Goal: Transaction & Acquisition: Purchase product/service

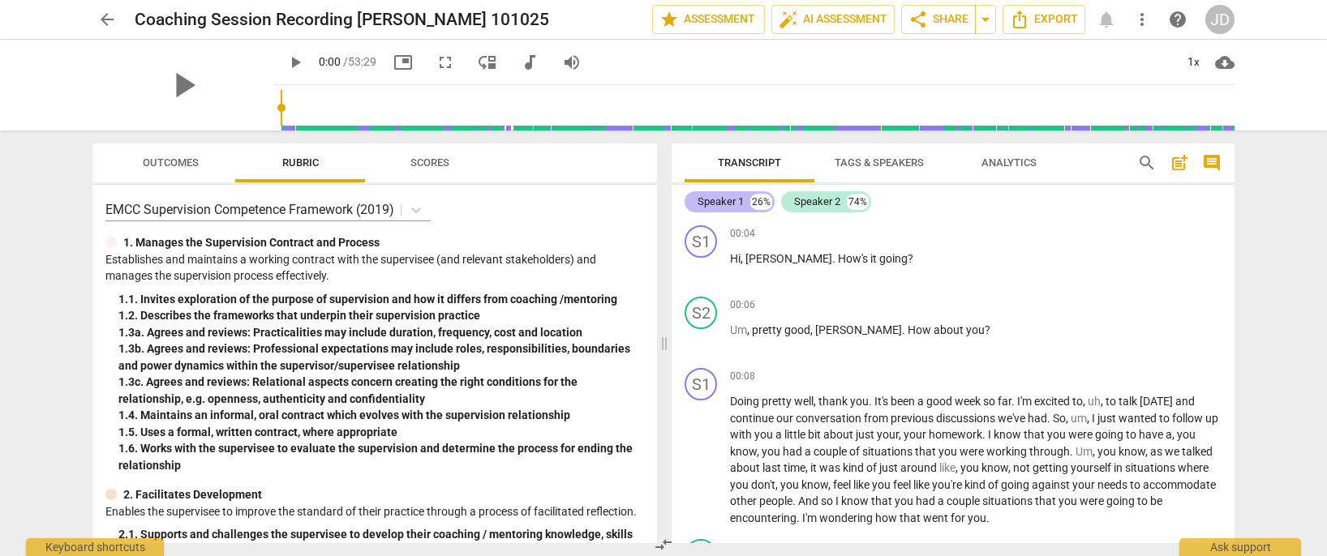
click at [732, 201] on div "Speaker 1" at bounding box center [721, 202] width 46 height 16
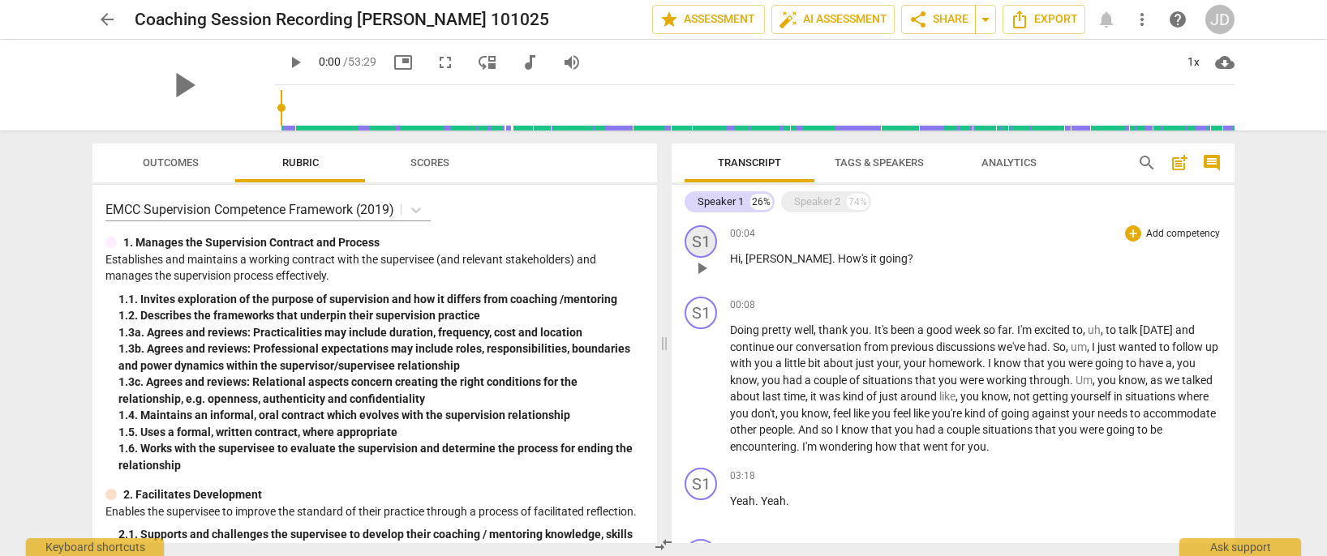
click at [696, 238] on div "S1" at bounding box center [701, 241] width 32 height 32
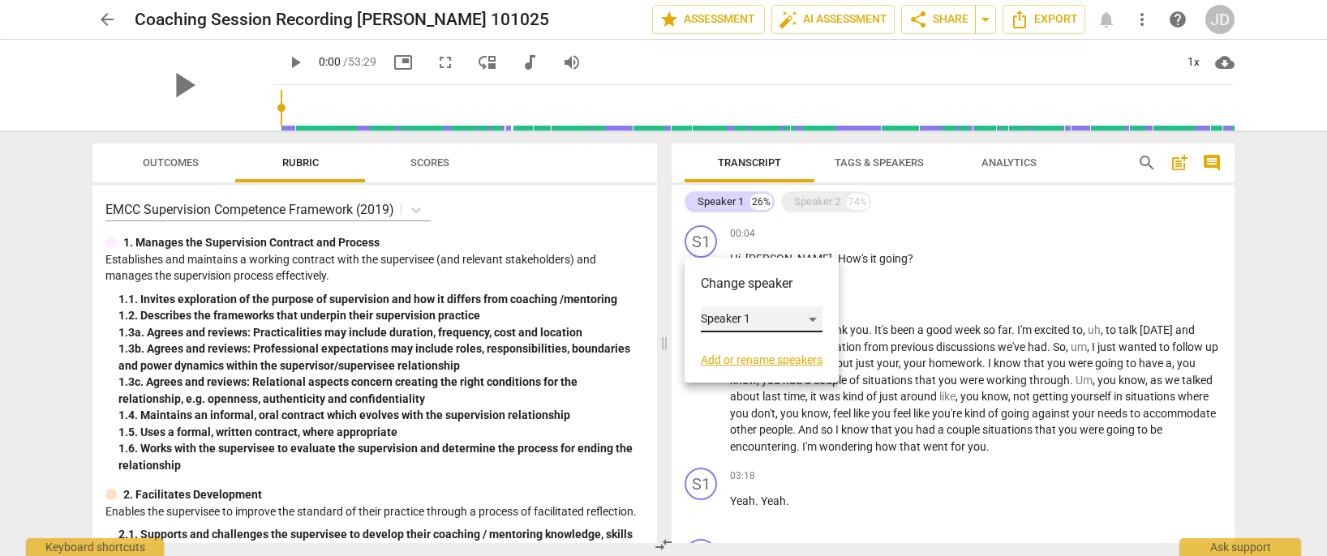
click at [758, 319] on div "Speaker 1" at bounding box center [762, 320] width 122 height 26
click at [761, 318] on li "Speaker 1" at bounding box center [762, 319] width 123 height 31
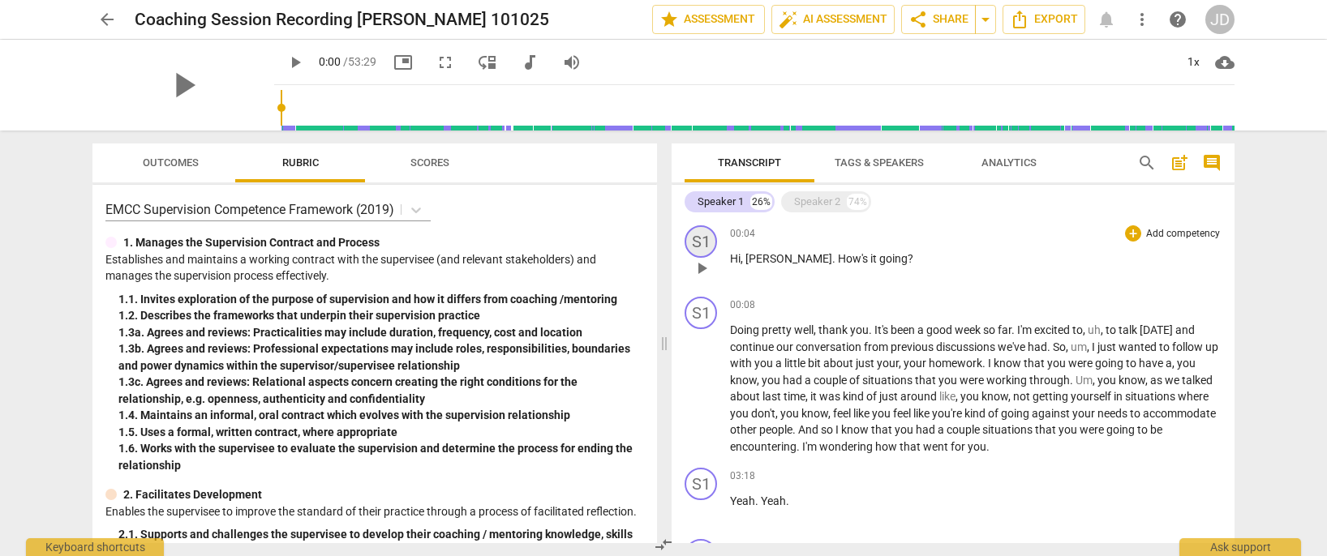
click at [700, 231] on div "S1" at bounding box center [701, 241] width 32 height 32
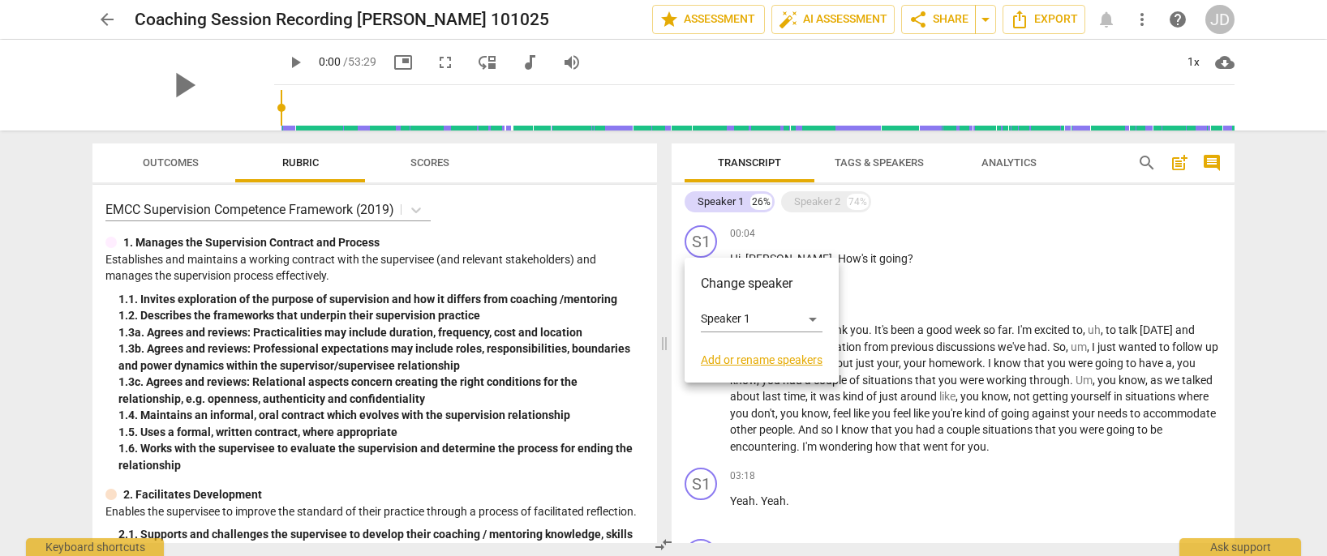
click at [770, 358] on link "Add or rename speakers" at bounding box center [762, 360] width 122 height 13
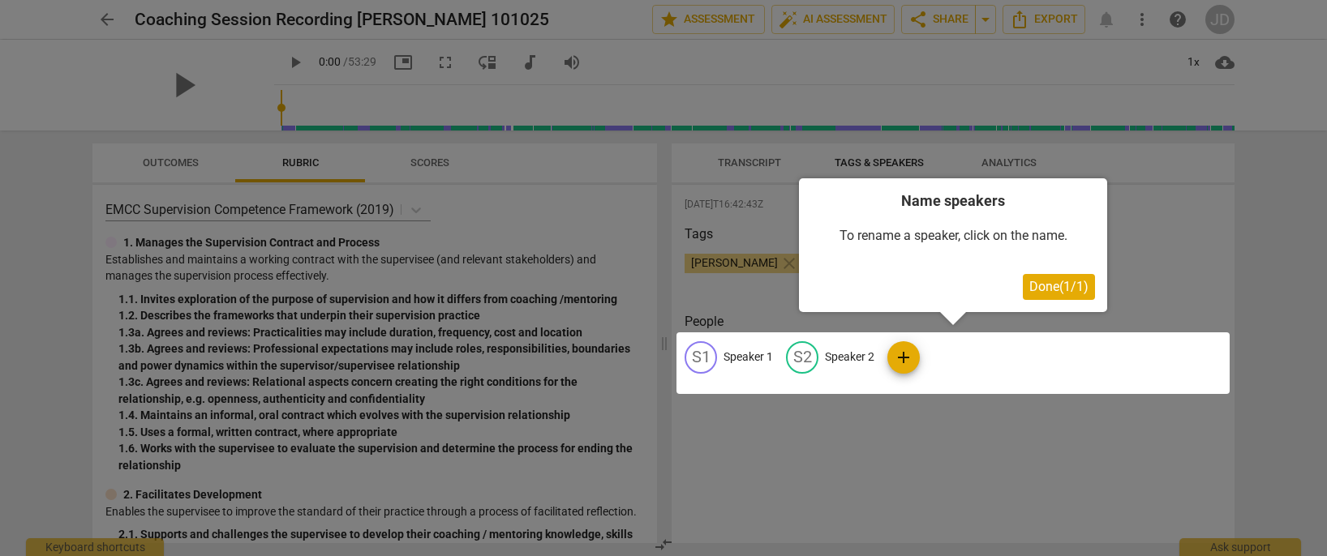
click at [1052, 285] on span "Done ( 1 / 1 )" at bounding box center [1058, 286] width 59 height 15
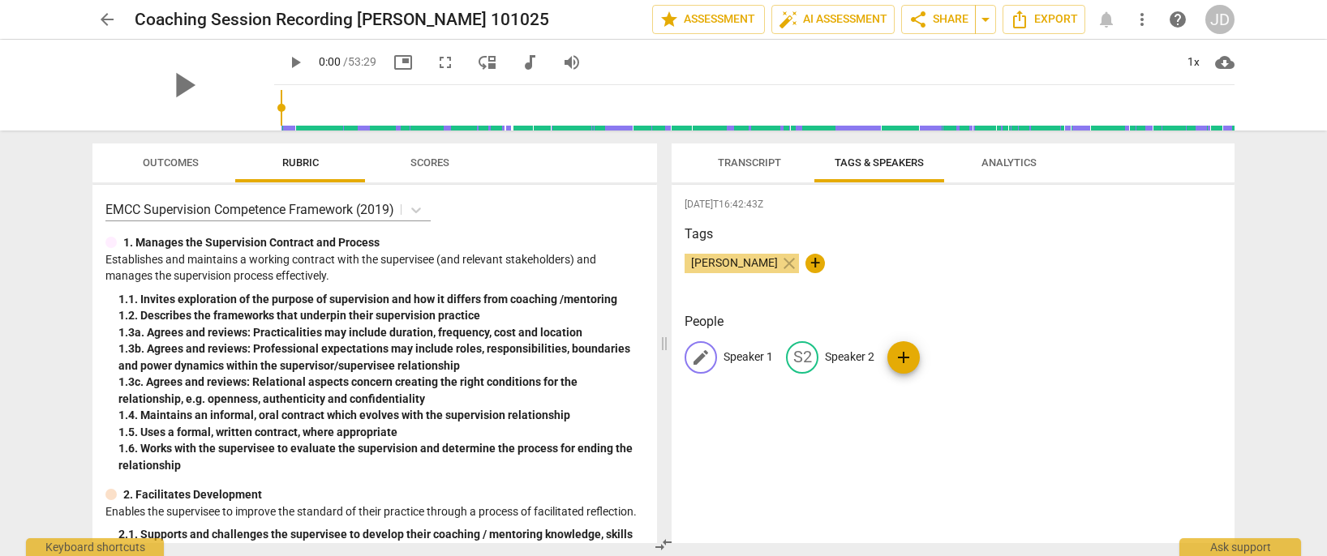
click at [743, 360] on p "Speaker 1" at bounding box center [747, 357] width 49 height 17
type input "U"
type input "[PERSON_NAME]"
click at [956, 358] on p "Speaker 2" at bounding box center [954, 357] width 49 height 17
type input "I"
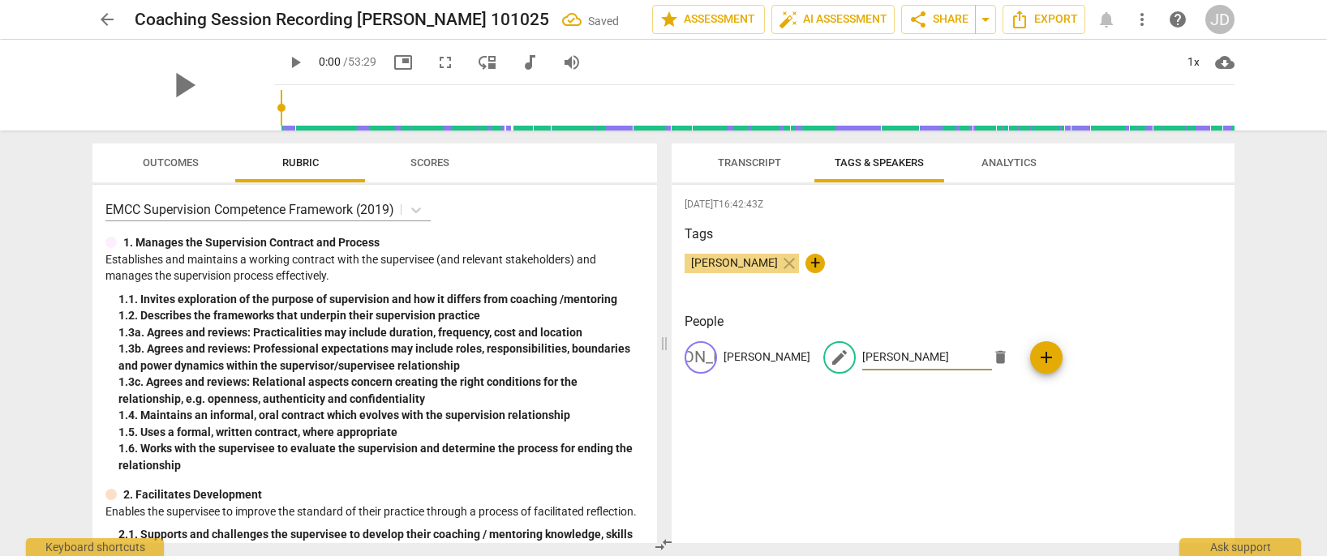
type input "[PERSON_NAME]"
click at [1009, 282] on div "[PERSON_NAME] close +" at bounding box center [953, 270] width 537 height 32
click at [758, 157] on span "Transcript" at bounding box center [749, 163] width 63 height 12
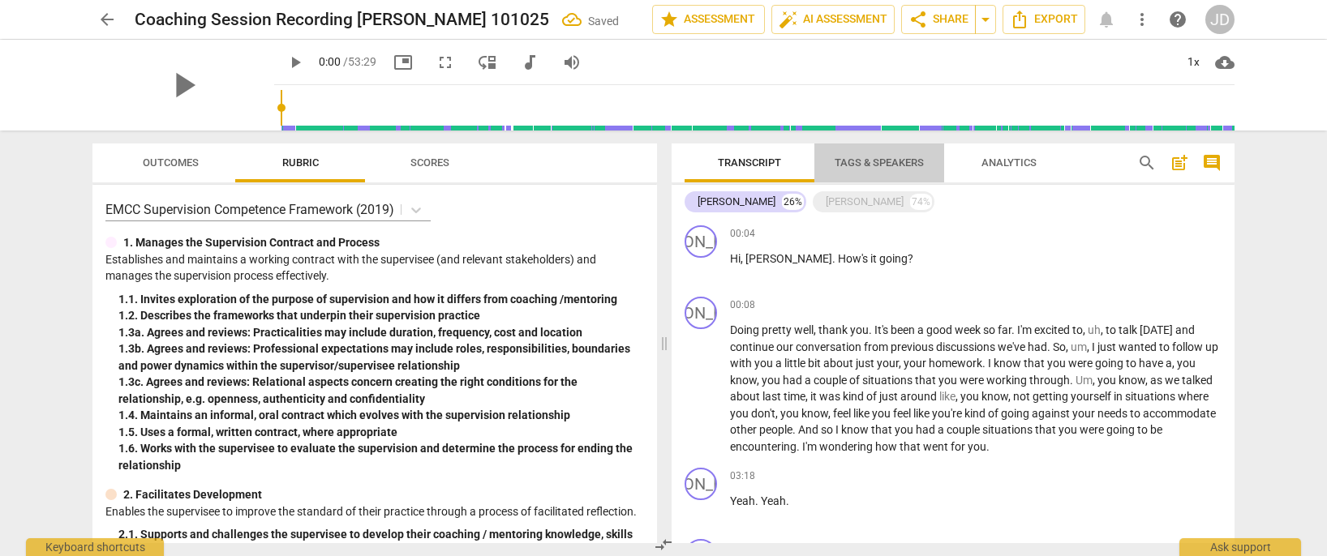
click at [863, 151] on button "Tags & Speakers" at bounding box center [879, 163] width 130 height 39
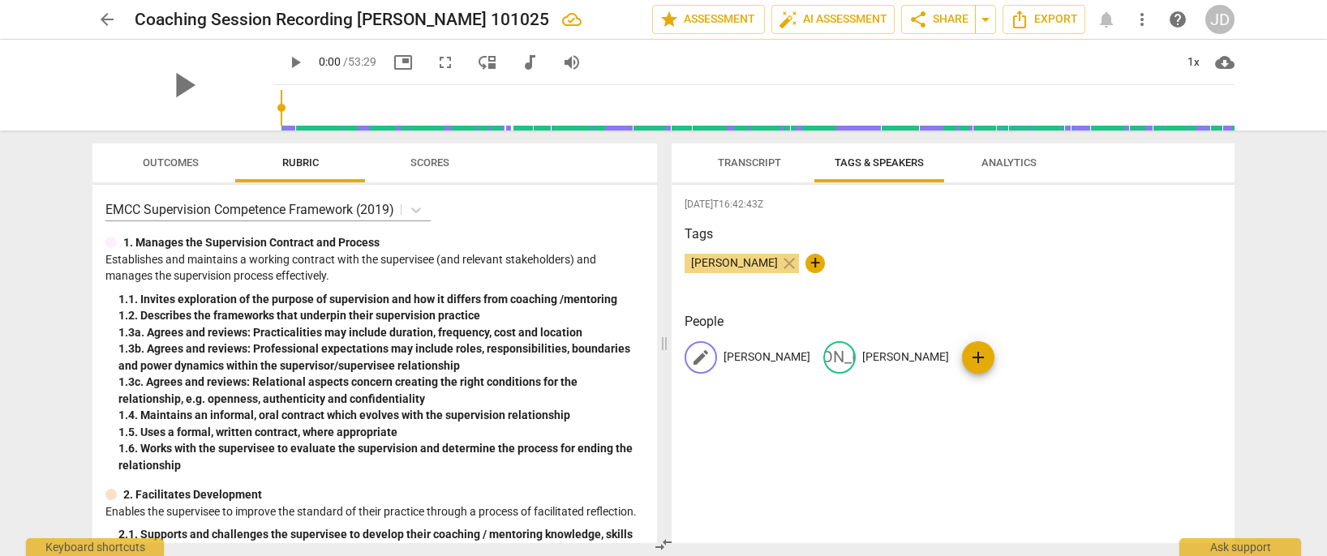
click at [732, 358] on p "[PERSON_NAME]" at bounding box center [766, 357] width 87 height 17
type input "c"
type input "Coach [PERSON_NAME]"
click at [920, 436] on div "[DATE]T16:42:43Z Tags [PERSON_NAME] close + People edit Coach [PERSON_NAME] JA …" at bounding box center [953, 364] width 563 height 358
click at [730, 159] on span "Transcript" at bounding box center [749, 163] width 63 height 12
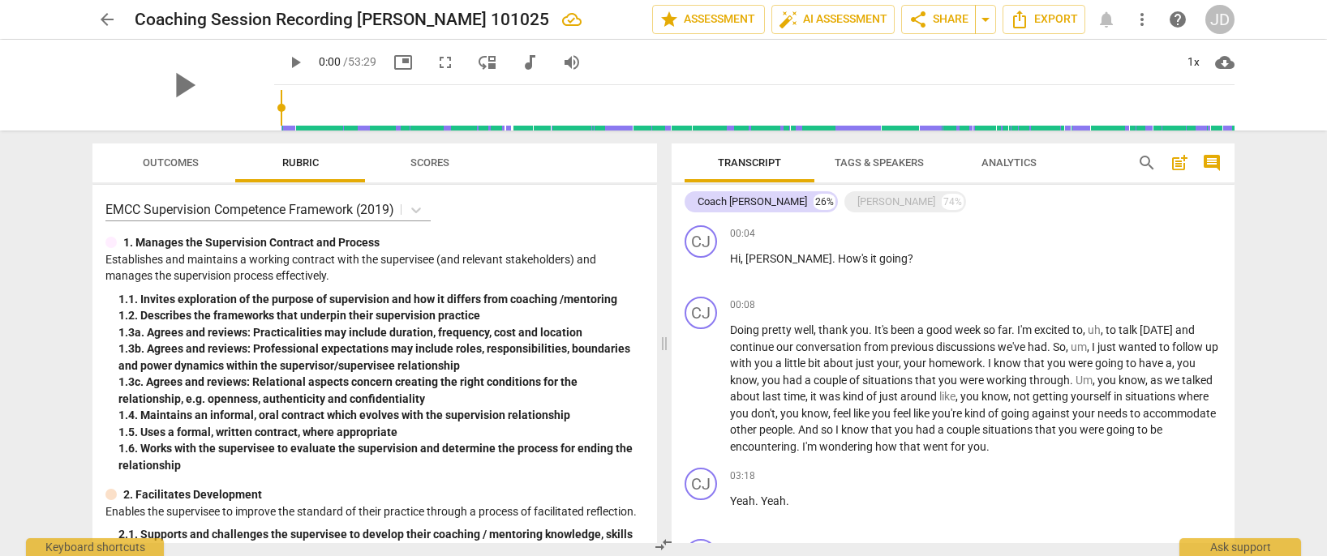
click at [852, 169] on span "Tags & Speakers" at bounding box center [879, 163] width 128 height 22
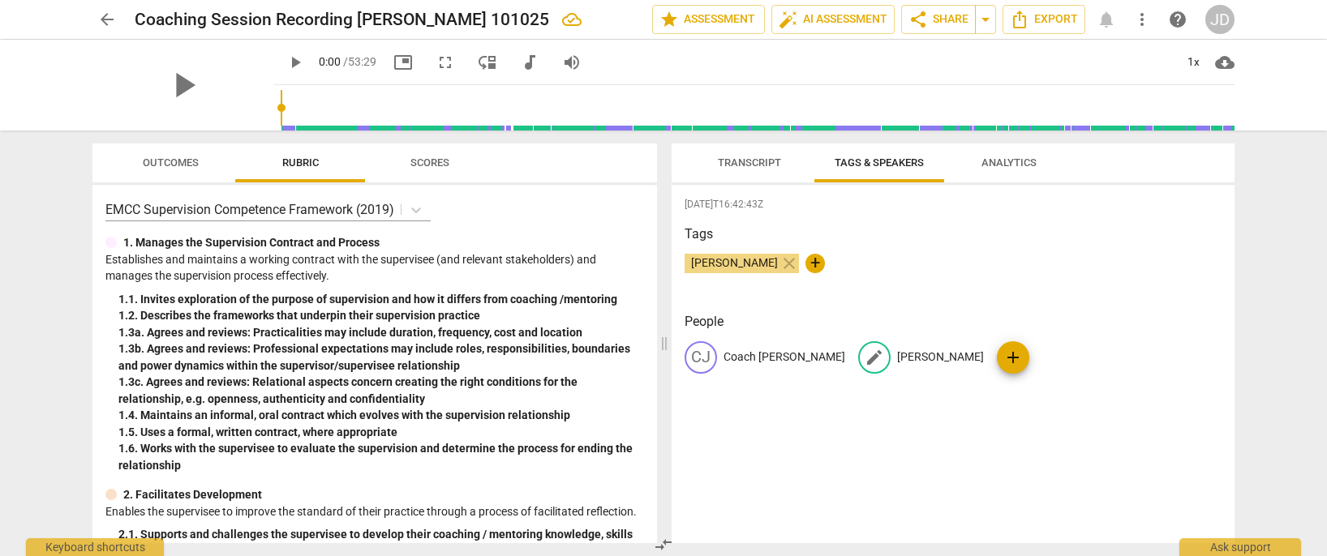
click at [897, 354] on p "[PERSON_NAME]" at bounding box center [940, 357] width 87 height 17
drag, startPoint x: 878, startPoint y: 278, endPoint x: 847, endPoint y: 241, distance: 48.4
click at [878, 278] on div "[PERSON_NAME] close +" at bounding box center [953, 270] width 537 height 32
click at [749, 164] on span "Transcript" at bounding box center [749, 163] width 63 height 12
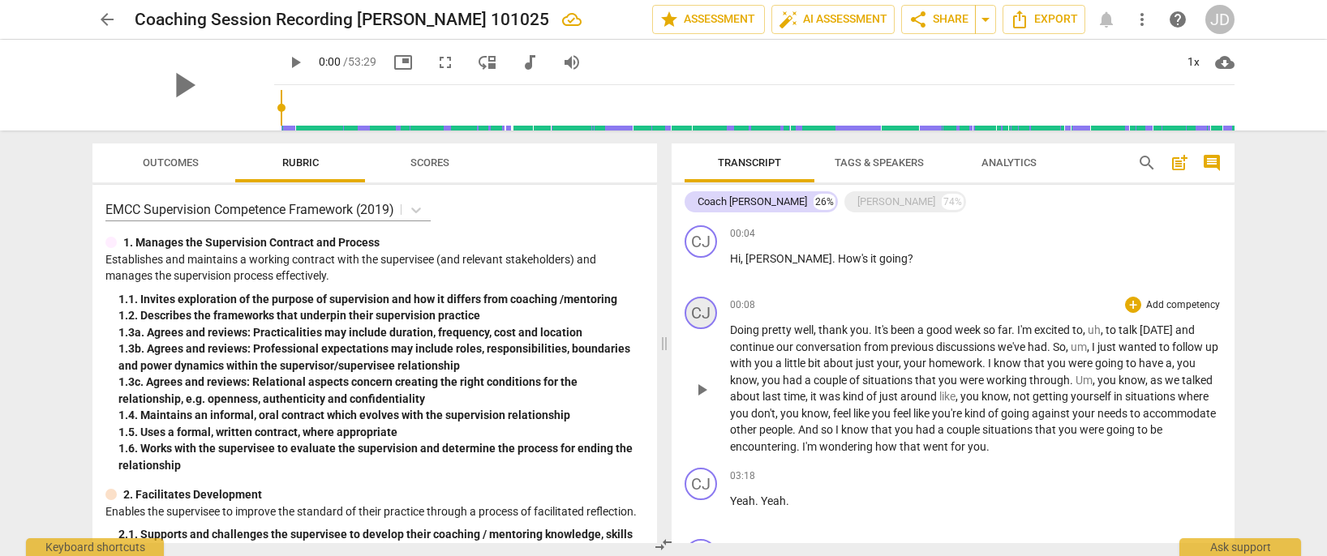
click at [707, 313] on div "CJ" at bounding box center [701, 313] width 32 height 32
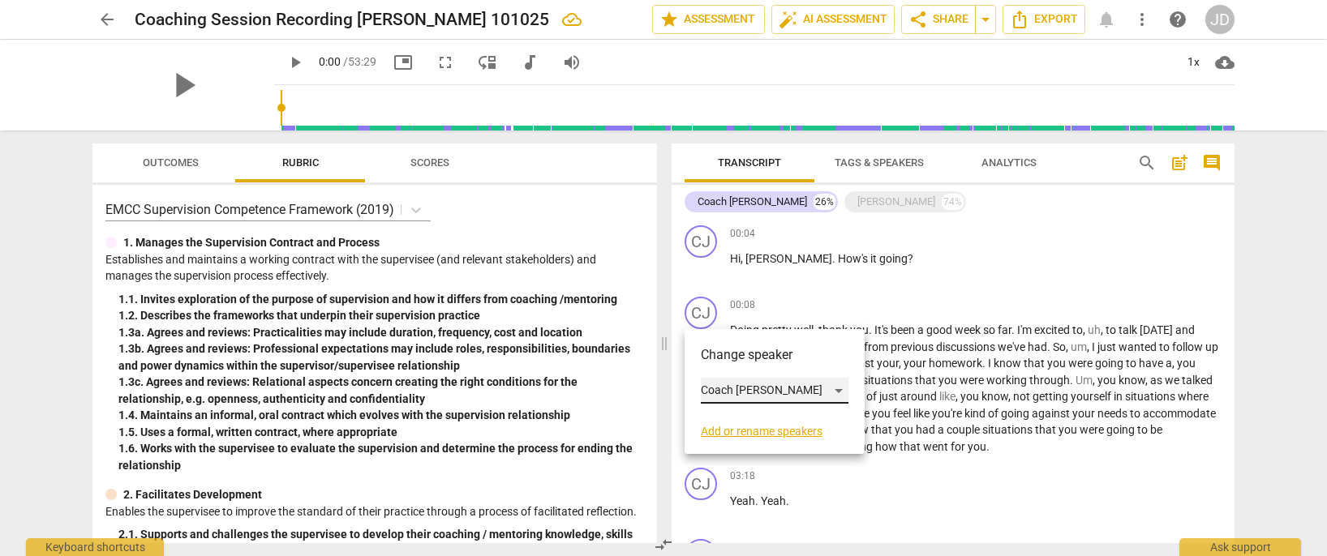
click at [779, 389] on div "Coach [PERSON_NAME]" at bounding box center [775, 391] width 148 height 26
click at [766, 427] on li "[PERSON_NAME]" at bounding box center [775, 421] width 148 height 31
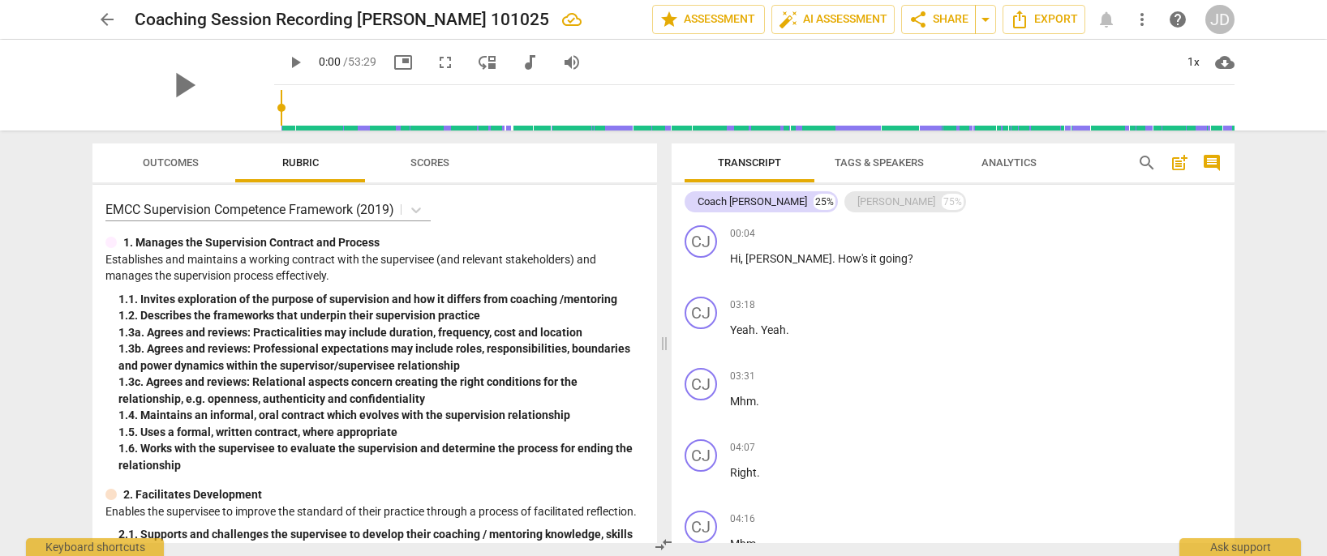
click at [857, 204] on div "[PERSON_NAME]" at bounding box center [896, 202] width 78 height 16
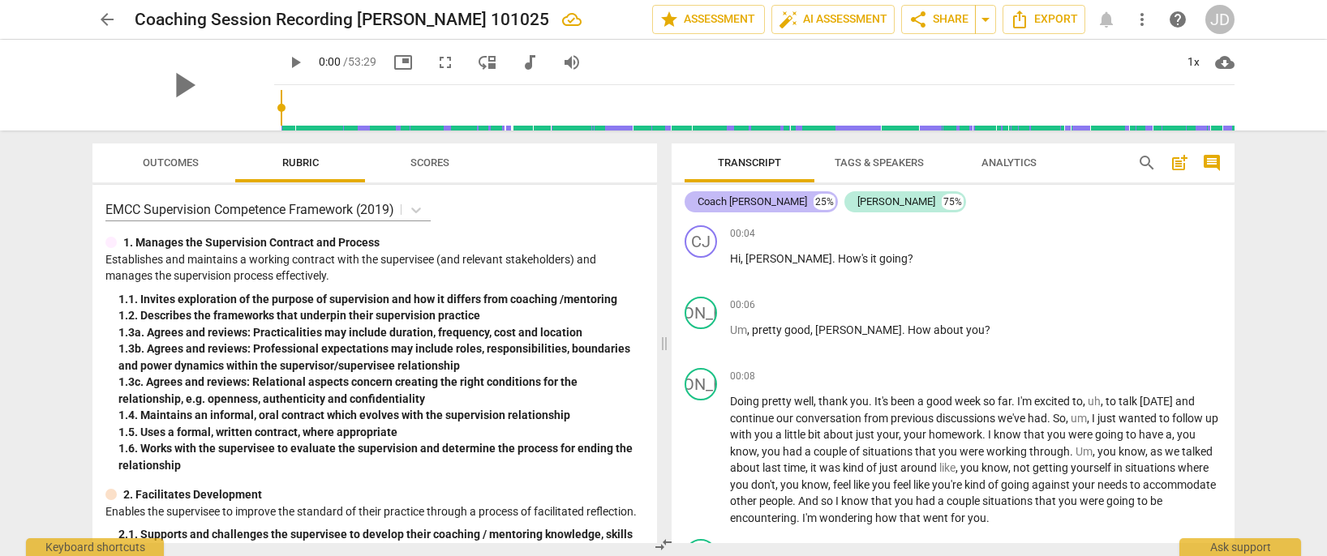
click at [737, 201] on div "Coach [PERSON_NAME]" at bounding box center [752, 202] width 109 height 16
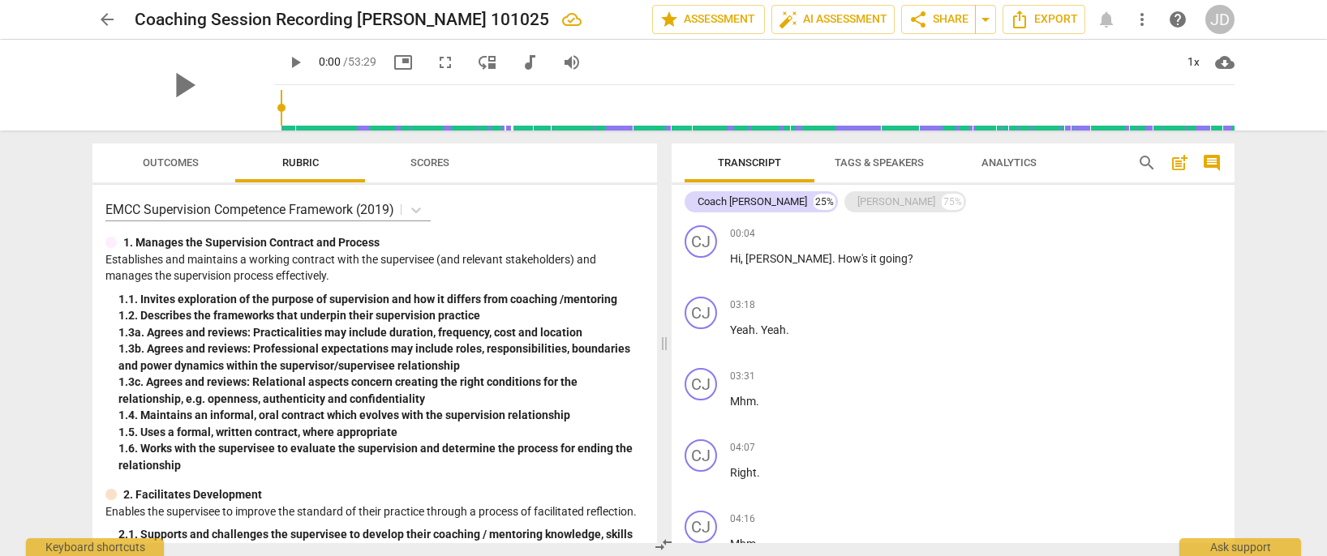
click at [857, 202] on div "[PERSON_NAME]" at bounding box center [896, 202] width 78 height 16
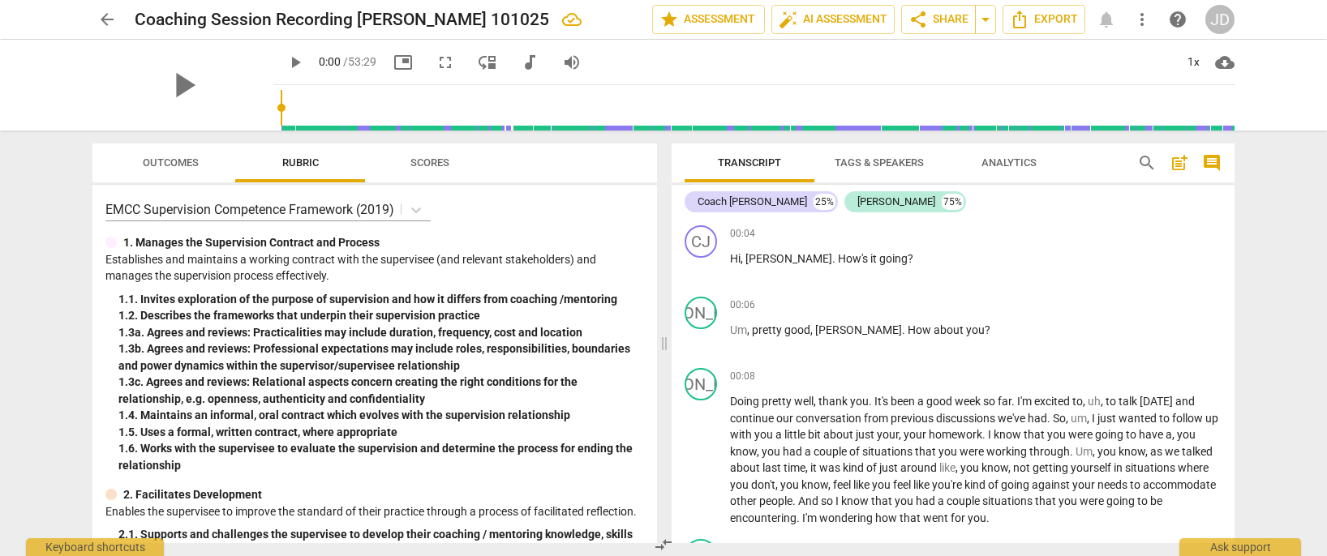
click at [880, 156] on span "Tags & Speakers" at bounding box center [879, 163] width 128 height 22
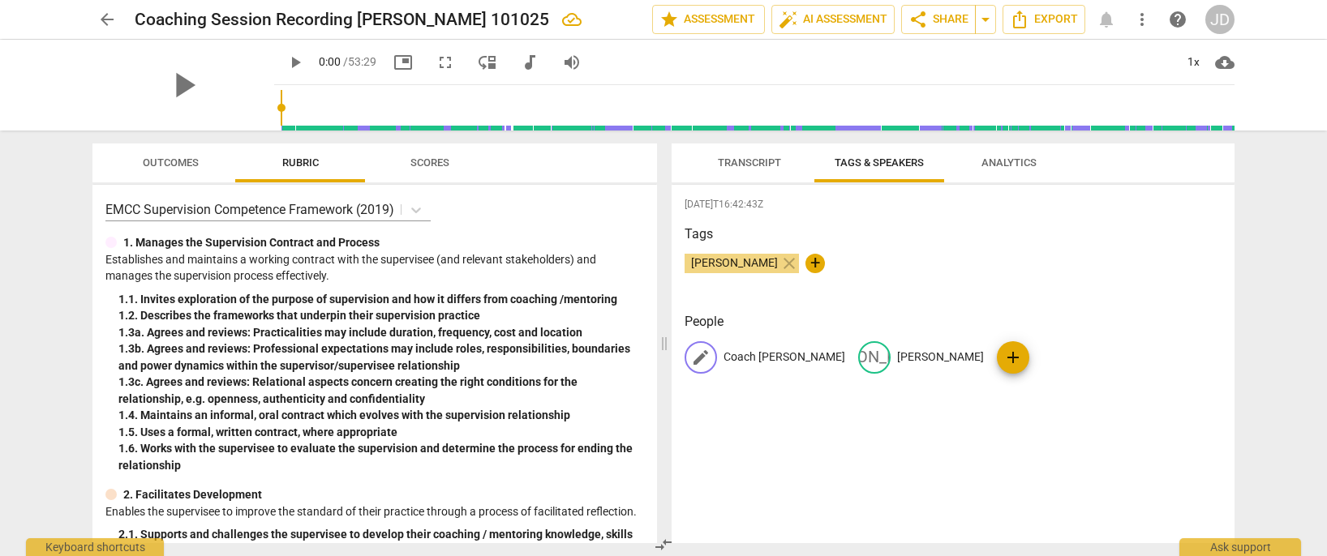
click at [706, 357] on span "edit" at bounding box center [700, 357] width 19 height 19
type input "JD"
click at [955, 350] on p "[PERSON_NAME]" at bounding box center [973, 357] width 87 height 17
type input "Client"
click at [955, 427] on div "[DATE]T16:42:43Z Tags [PERSON_NAME] close + People JD JD edit Client delete add" at bounding box center [953, 364] width 563 height 358
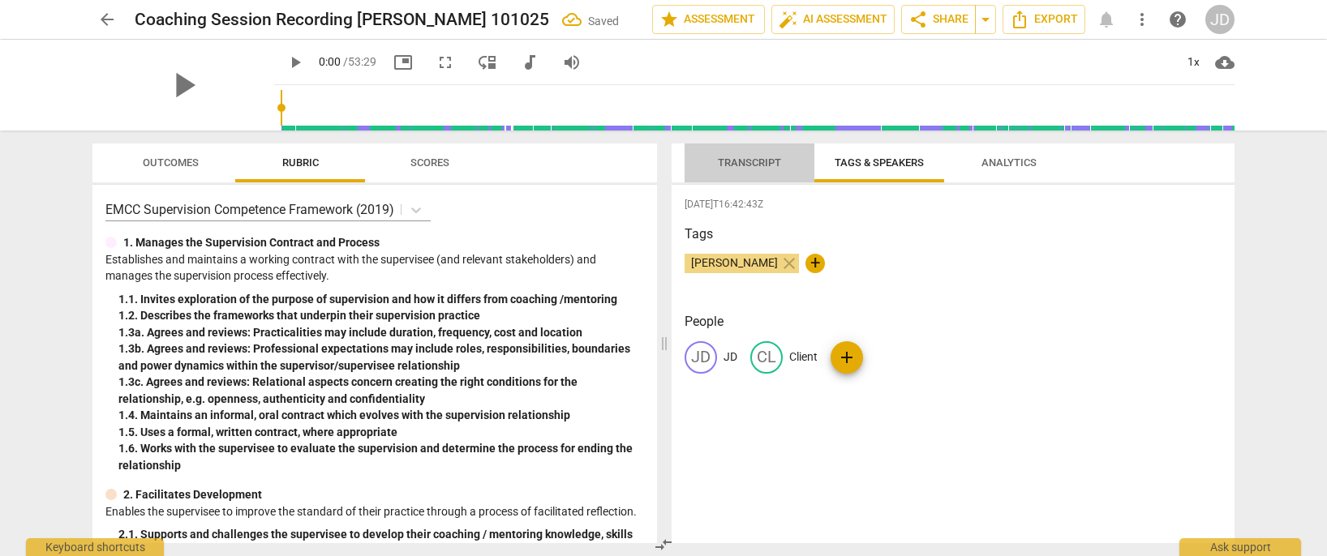
click at [745, 152] on button "Transcript" at bounding box center [750, 163] width 130 height 39
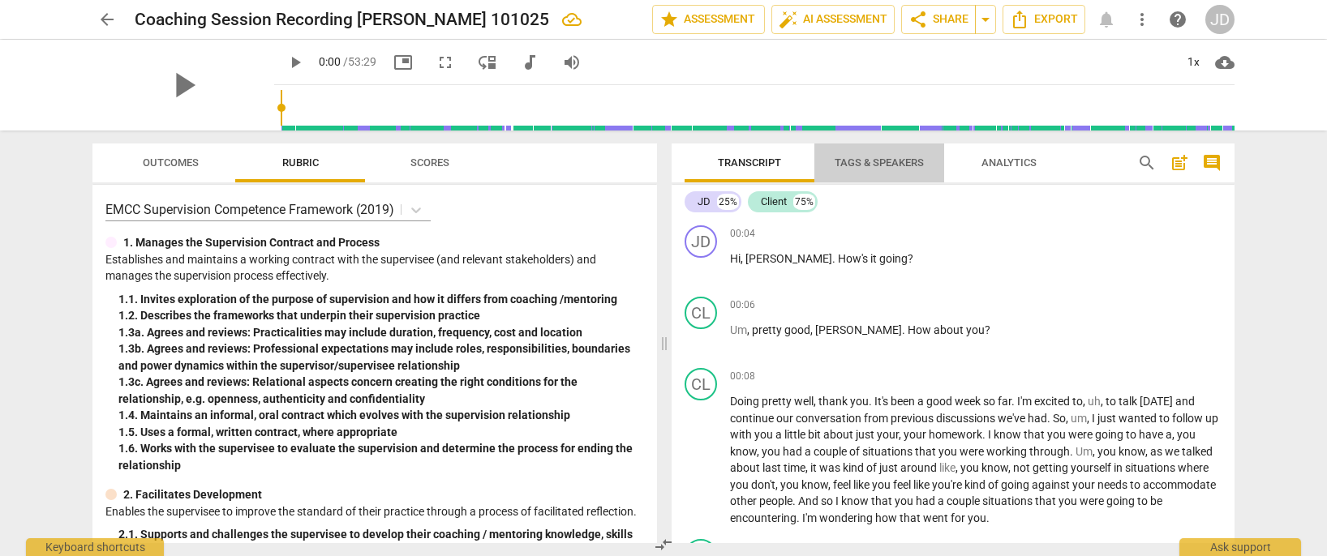
click at [882, 151] on button "Tags & Speakers" at bounding box center [879, 163] width 130 height 39
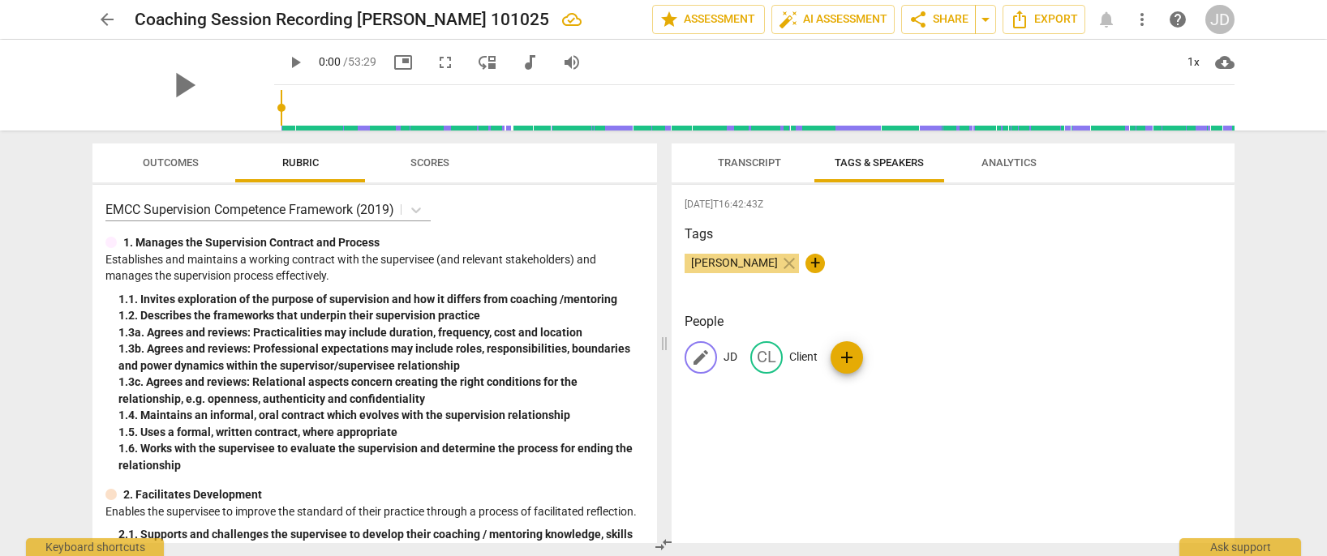
click at [728, 354] on p "JD" at bounding box center [730, 357] width 14 height 17
type input "Coach"
click at [771, 155] on span "Transcript" at bounding box center [749, 163] width 102 height 22
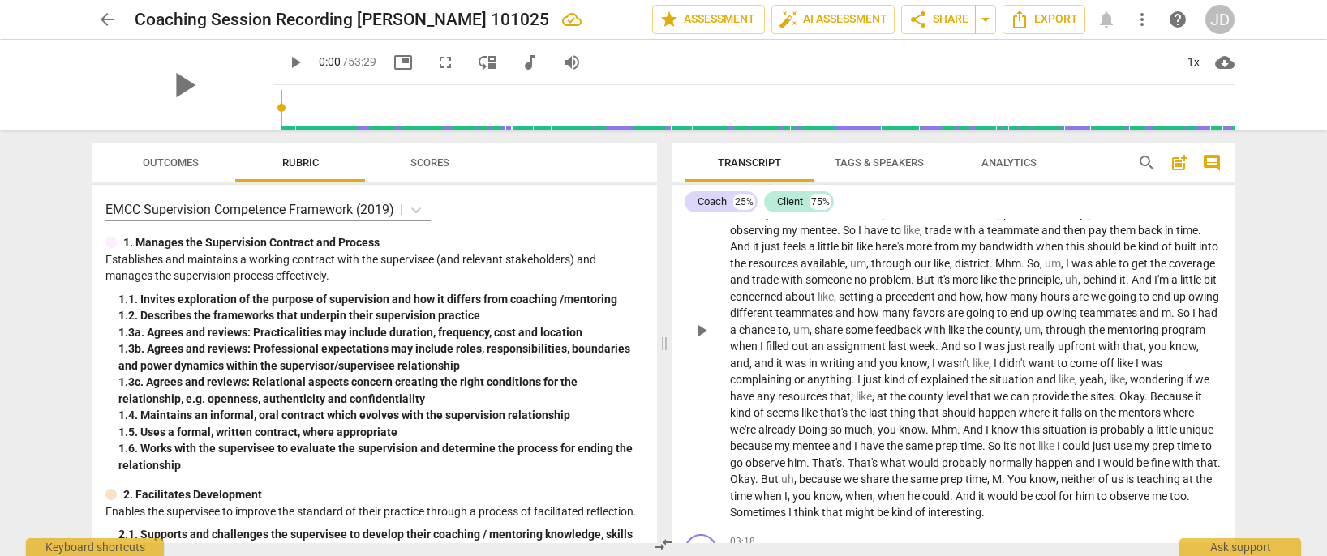
scroll to position [427, 0]
click at [1217, 13] on div "JD" at bounding box center [1219, 19] width 29 height 29
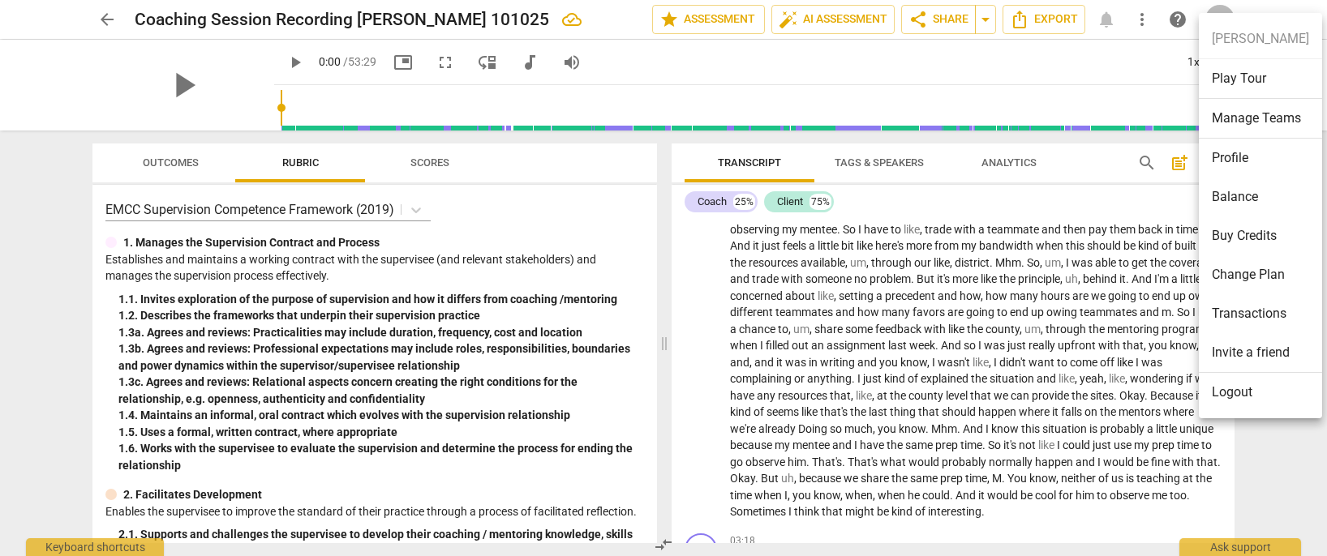
click at [829, 43] on div at bounding box center [663, 278] width 1327 height 556
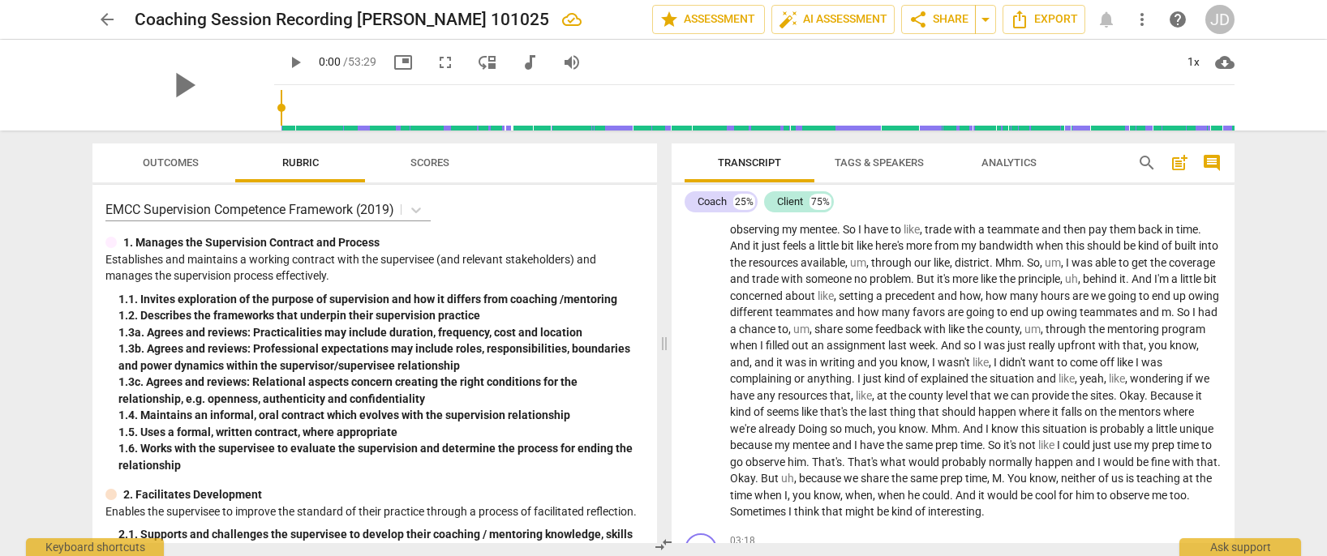
scroll to position [0, 0]
click at [951, 22] on span "share Share" at bounding box center [938, 19] width 60 height 19
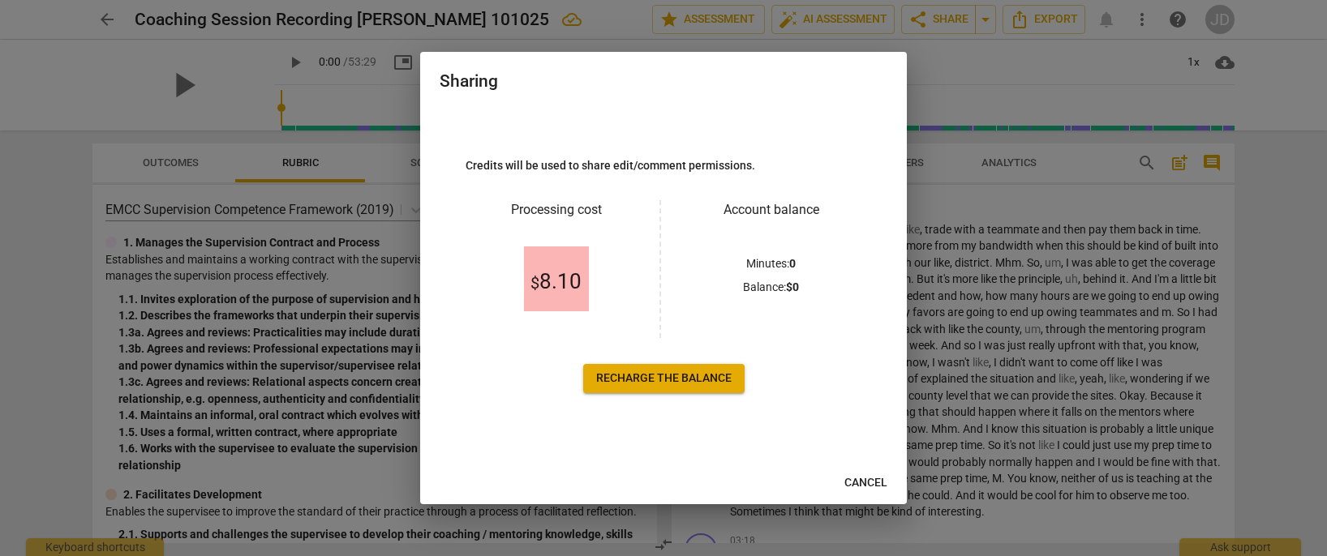
click at [546, 280] on span "$ 8.10" at bounding box center [555, 282] width 51 height 24
click at [562, 271] on span "$ 8.10" at bounding box center [555, 282] width 51 height 24
click at [725, 390] on link "Recharge the balance" at bounding box center [663, 378] width 161 height 29
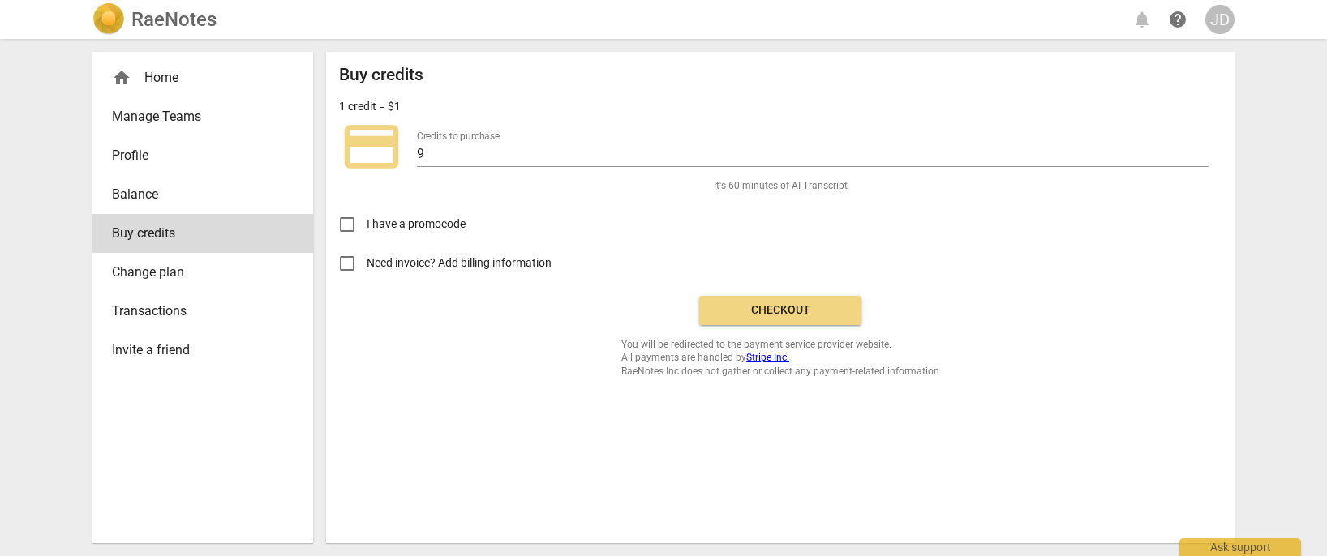
click at [727, 283] on div "Buy credits 1 credit = $1 credit_card Credits to purchase 9 It's 60 minutes of …" at bounding box center [780, 221] width 882 height 313
click at [726, 305] on span "Checkout" at bounding box center [780, 311] width 136 height 16
